Goal: Find specific page/section: Find specific page/section

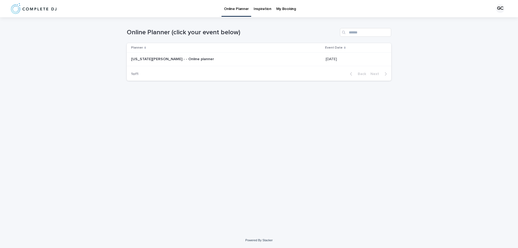
click at [284, 63] on div "[US_STATE][PERSON_NAME] - - Online planner [US_STATE][PERSON_NAME] - - Online p…" at bounding box center [226, 59] width 190 height 9
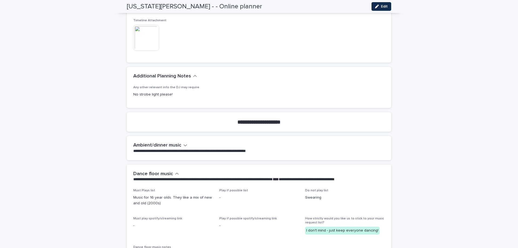
scroll to position [333, 0]
